Goal: Book appointment/travel/reservation

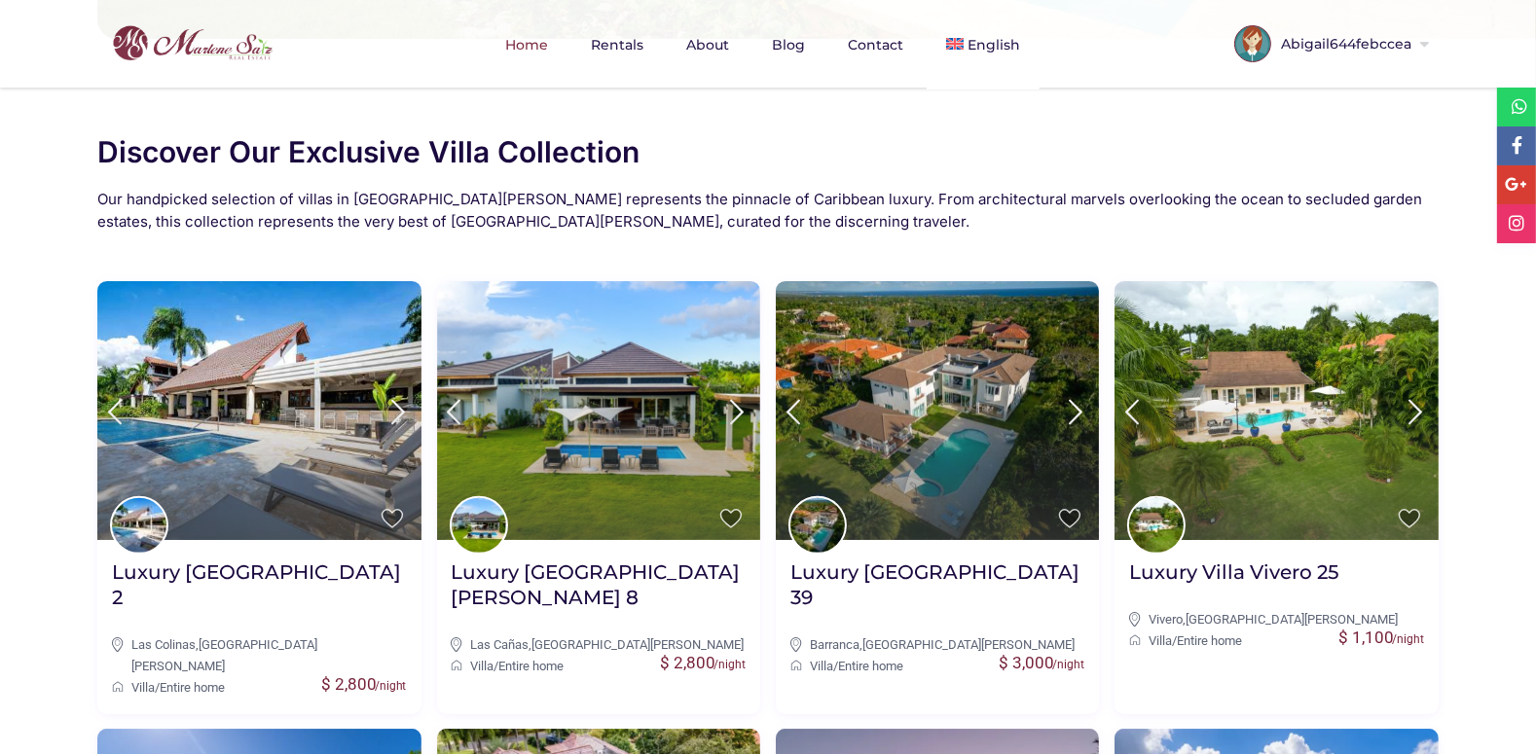
scroll to position [701, 0]
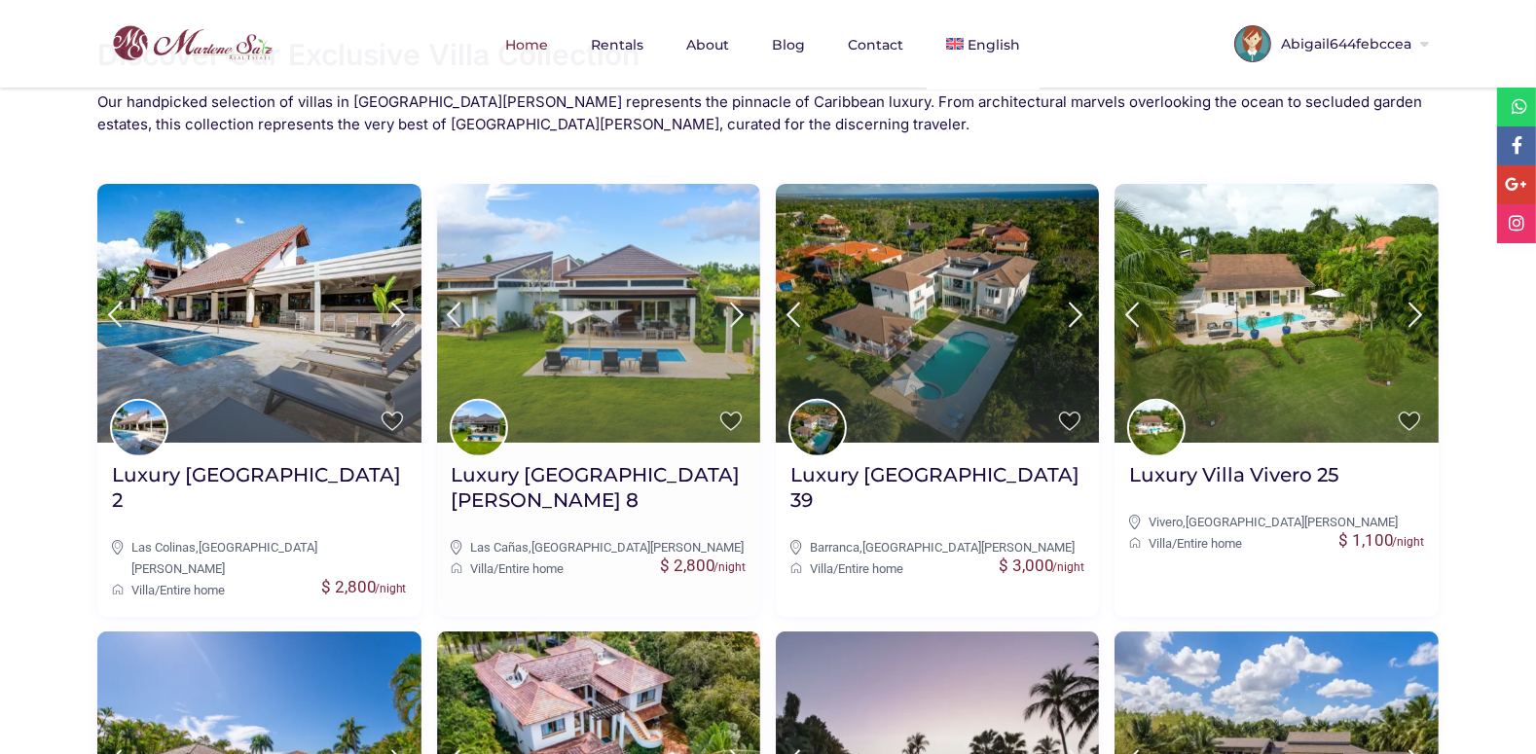
click at [587, 368] on img at bounding box center [598, 313] width 323 height 259
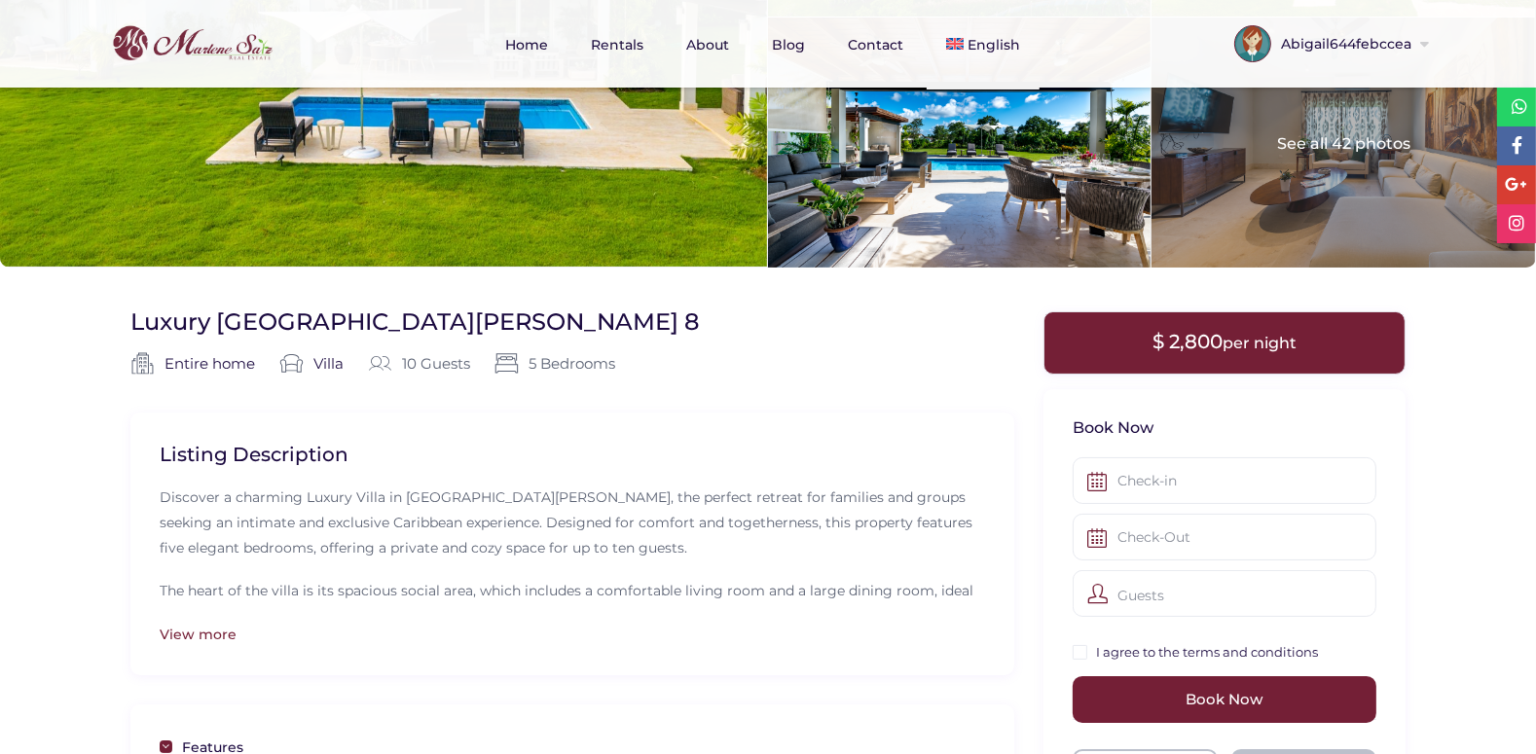
scroll to position [344, 0]
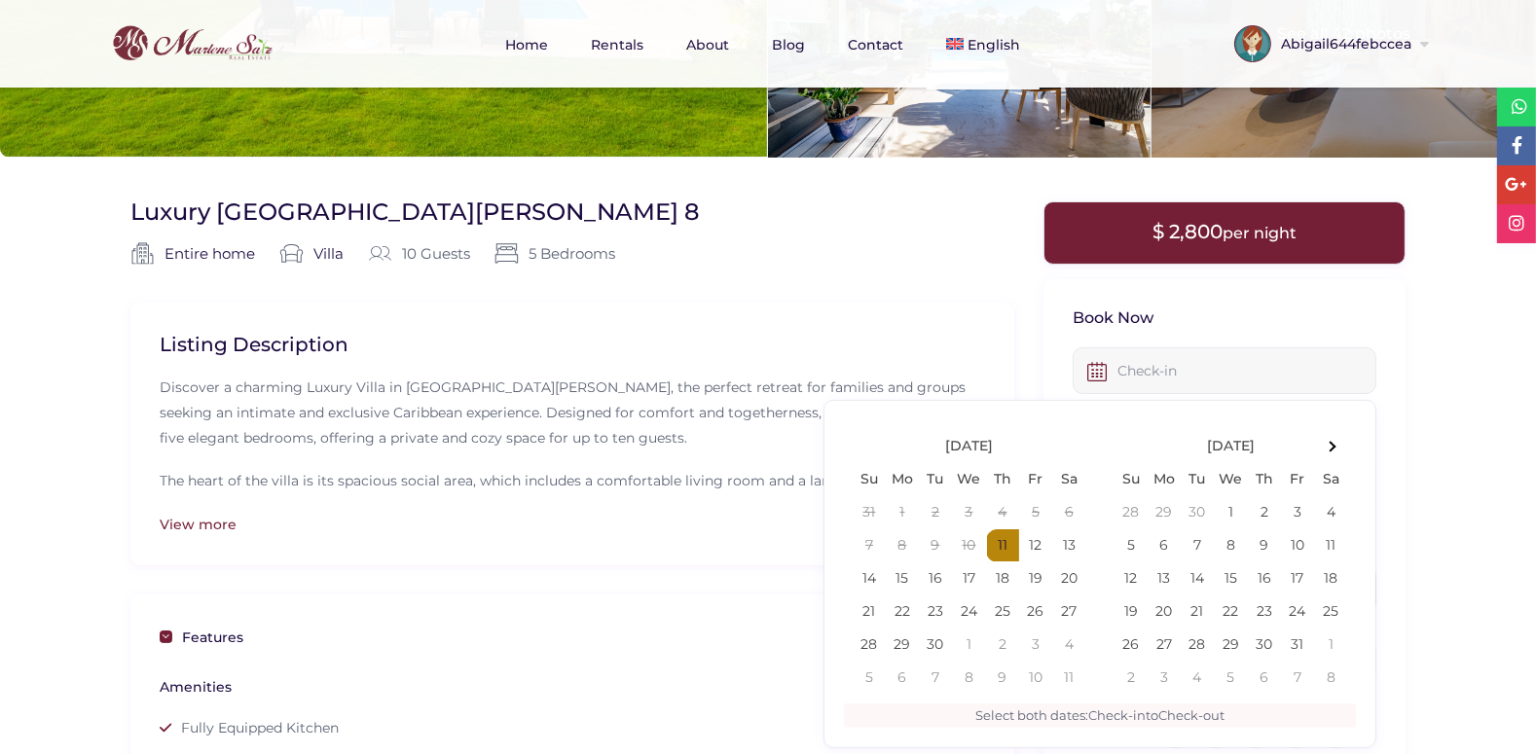
click at [1132, 359] on input "text" at bounding box center [1224, 370] width 304 height 47
click at [1330, 442] on span at bounding box center [1330, 439] width 11 height 11
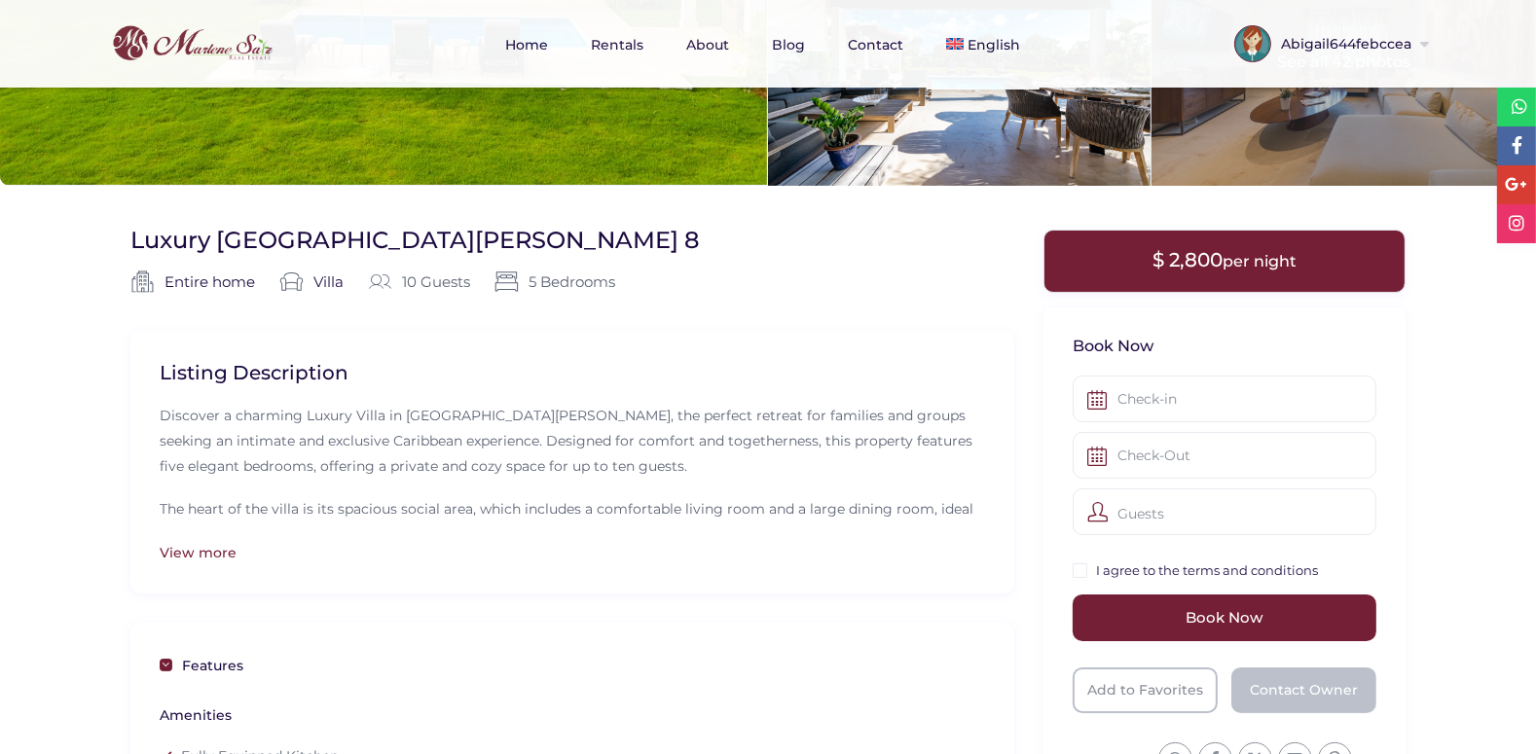
scroll to position [329, 0]
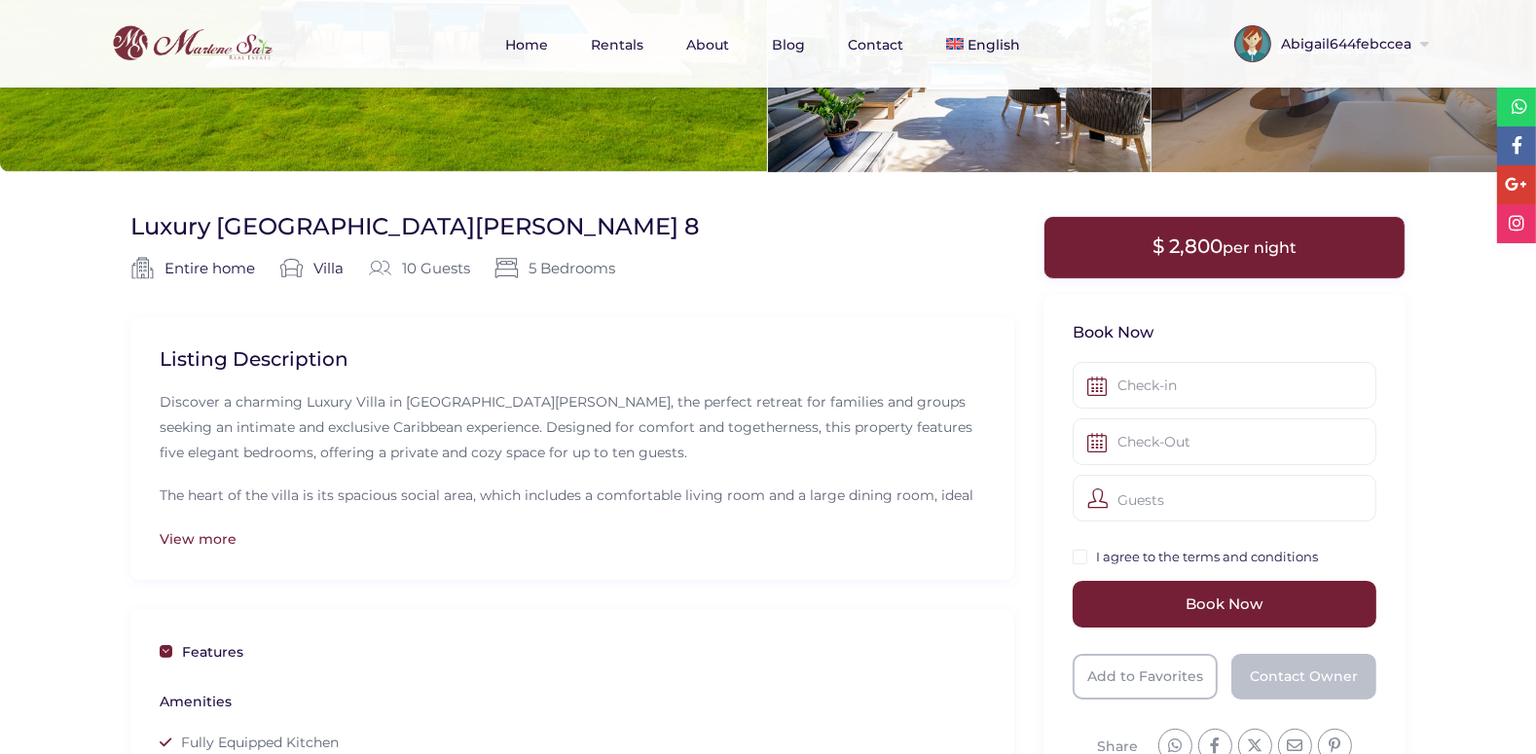
click at [177, 539] on div "View more" at bounding box center [572, 538] width 825 height 21
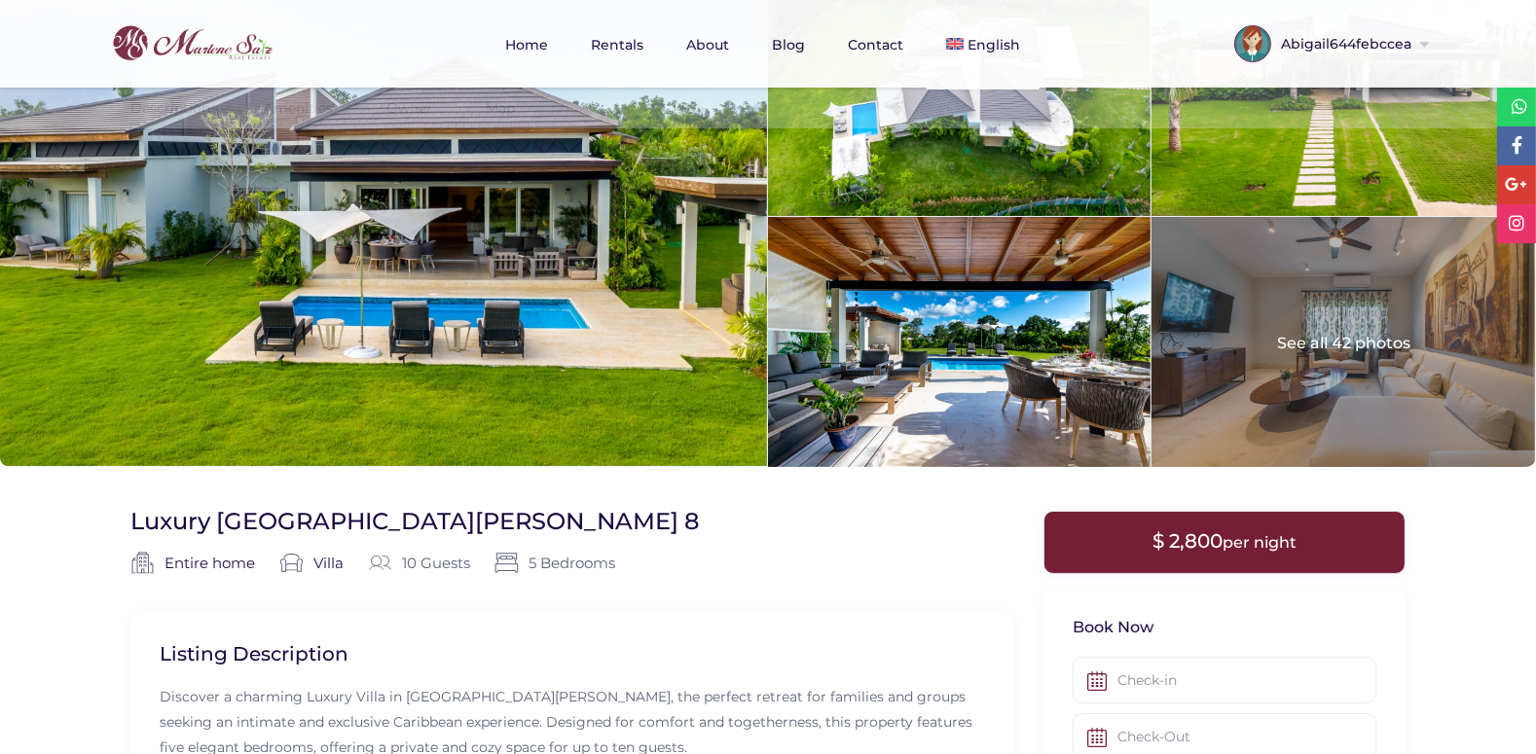
scroll to position [0, 0]
